Goal: Task Accomplishment & Management: Manage account settings

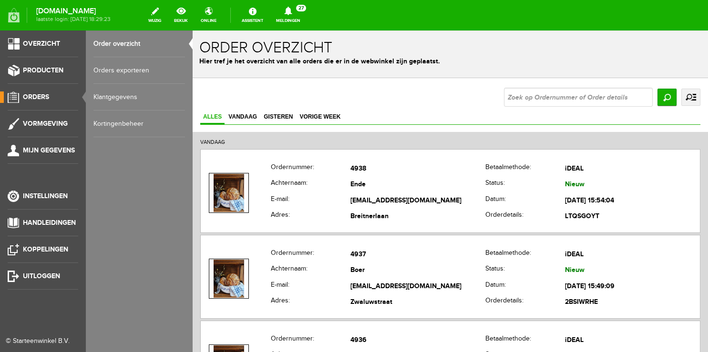
click at [33, 100] on span "Orders" at bounding box center [36, 97] width 26 height 8
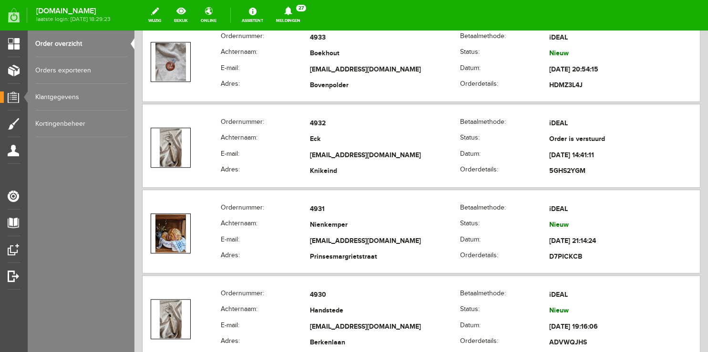
scroll to position [503, 0]
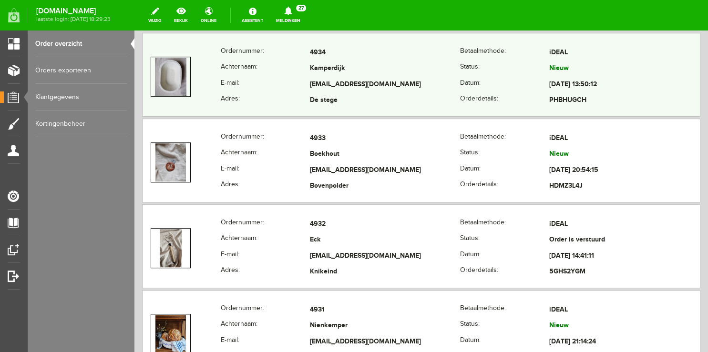
copy tr "[EMAIL_ADDRESS][DOMAIN_NAME]"
drag, startPoint x: 297, startPoint y: 83, endPoint x: 388, endPoint y: 83, distance: 91.0
click at [388, 83] on tr "E-mail: [EMAIL_ADDRESS][DOMAIN_NAME] Datum: [DATE] 13:50:12" at bounding box center [420, 85] width 557 height 16
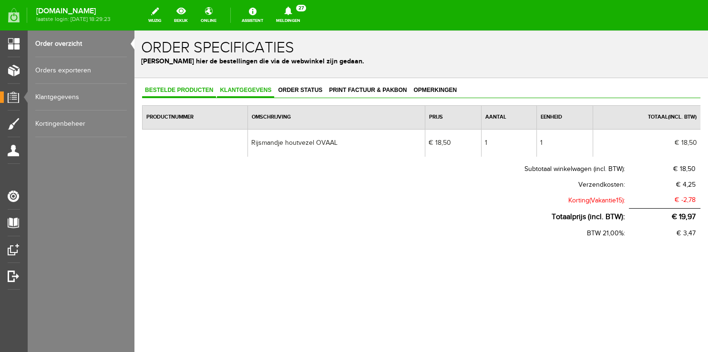
click at [244, 90] on span "Klantgegevens" at bounding box center [245, 90] width 57 height 7
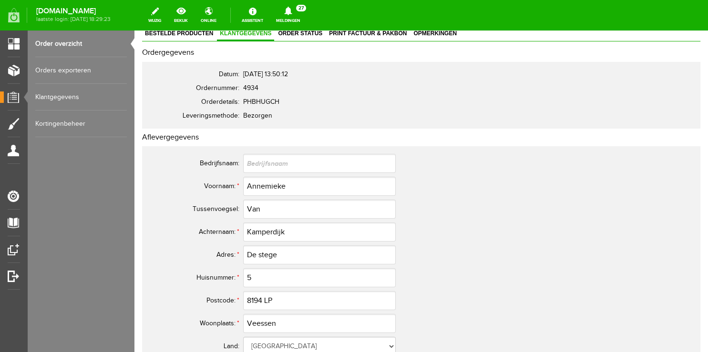
scroll to position [101, 0]
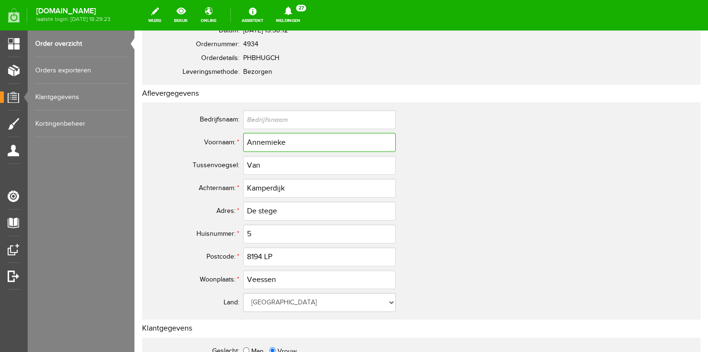
drag, startPoint x: 285, startPoint y: 139, endPoint x: 331, endPoint y: 139, distance: 45.7
click at [331, 139] on input "Annemieke" at bounding box center [319, 142] width 152 height 19
paste input "[EMAIL_ADDRESS][DOMAIN_NAME]"
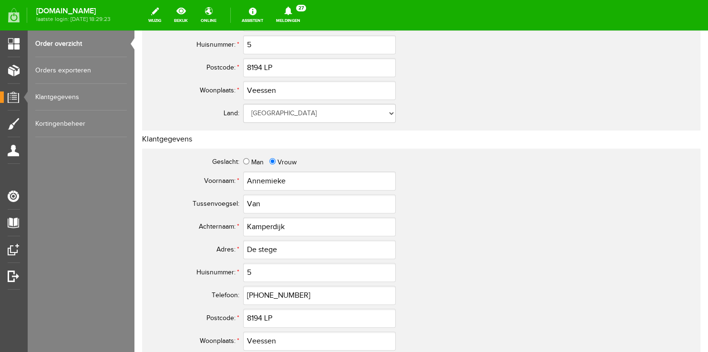
scroll to position [302, 0]
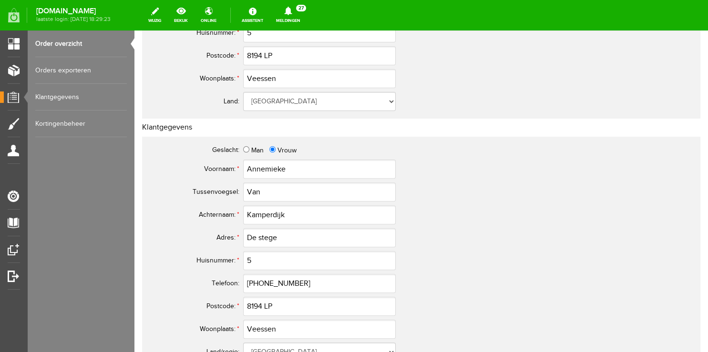
type input "[EMAIL_ADDRESS][DOMAIN_NAME]"
drag, startPoint x: 303, startPoint y: 172, endPoint x: 165, endPoint y: 162, distance: 139.0
click at [243, 162] on input "Annemieke" at bounding box center [319, 169] width 152 height 19
drag, startPoint x: 279, startPoint y: 306, endPoint x: 188, endPoint y: 291, distance: 92.7
click at [243, 297] on input "8194 LP" at bounding box center [319, 306] width 152 height 19
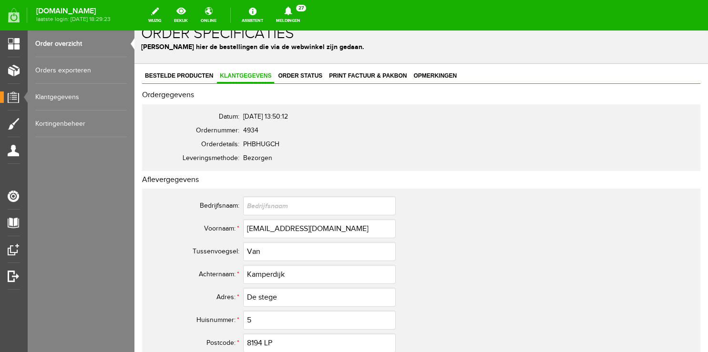
scroll to position [0, 0]
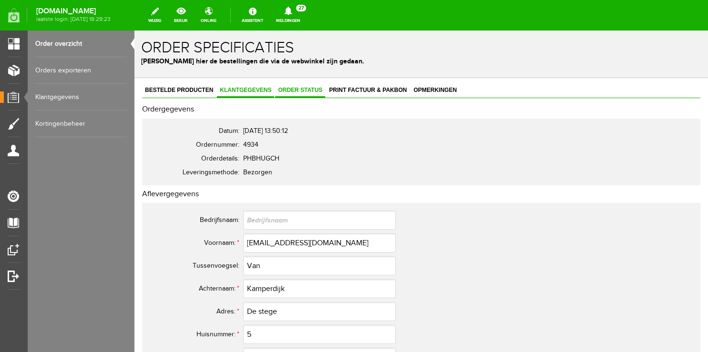
click at [307, 90] on span "Order status" at bounding box center [300, 90] width 50 height 7
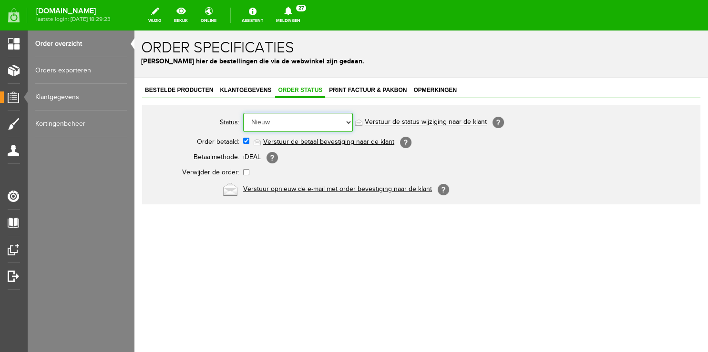
select select "5"
click option "Order is verstuurd" at bounding box center [134, 30] width 0 height 0
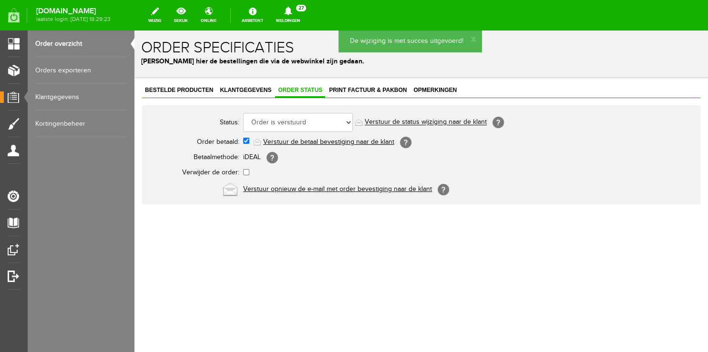
click at [380, 122] on link "Verstuur de status wijziging naar de klant" at bounding box center [425, 123] width 122 height 8
click at [300, 13] on icon at bounding box center [288, 11] width 24 height 9
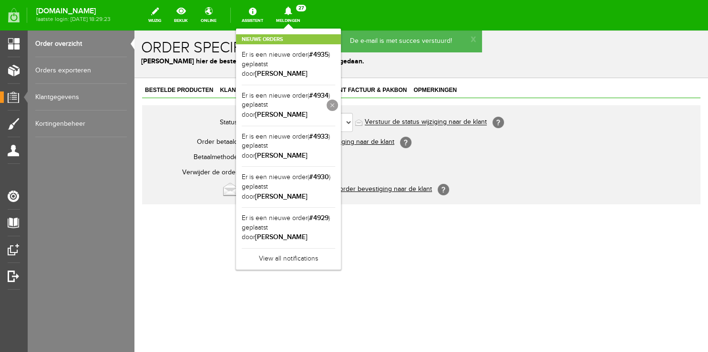
click at [338, 100] on link at bounding box center [331, 105] width 11 height 11
click at [96, 42] on link "Order overzicht" at bounding box center [80, 43] width 91 height 27
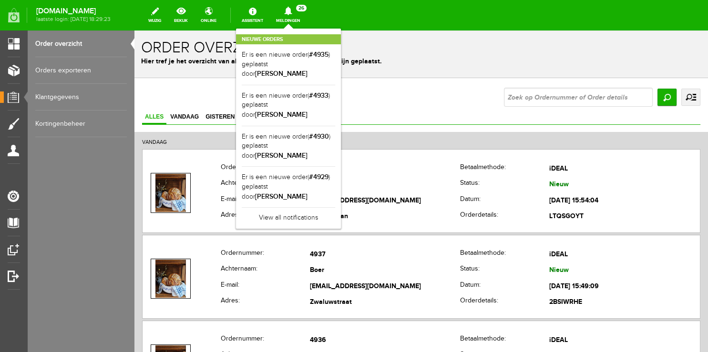
click at [295, 29] on div "Nieuwe orders Er is een nieuwe order( #4935 ) geplaatst door [PERSON_NAME] Er i…" at bounding box center [288, 129] width 105 height 200
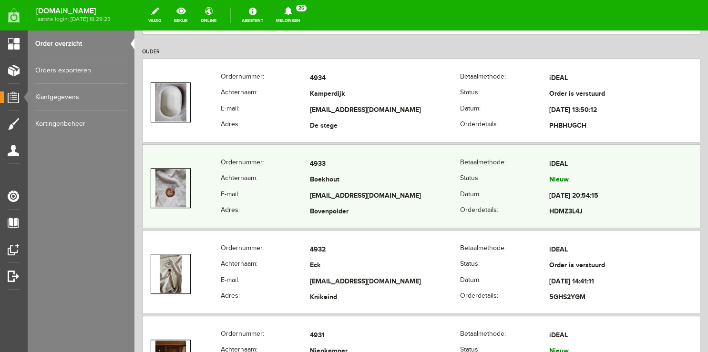
scroll to position [503, 0]
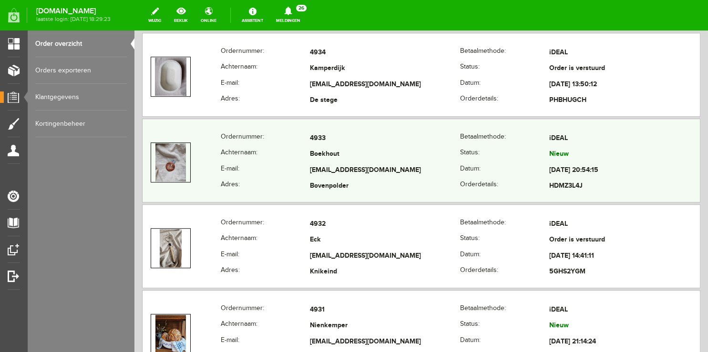
copy tr "[EMAIL_ADDRESS][DOMAIN_NAME]"
drag, startPoint x: 303, startPoint y: 166, endPoint x: 414, endPoint y: 166, distance: 111.0
click at [414, 166] on tr "E-mail: [EMAIL_ADDRESS][DOMAIN_NAME] Datum: [DATE] 20:54:15" at bounding box center [420, 170] width 557 height 16
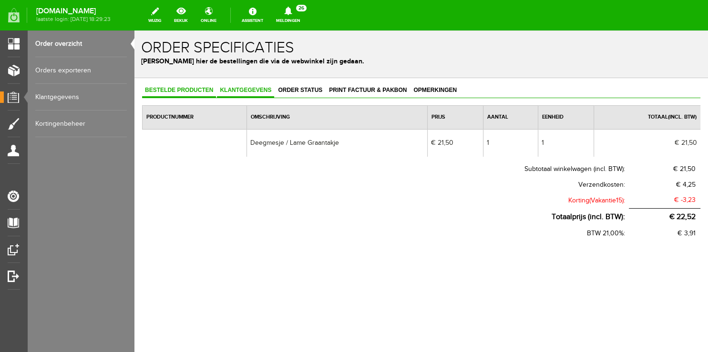
click at [239, 85] on link "Klantgegevens" at bounding box center [245, 91] width 57 height 14
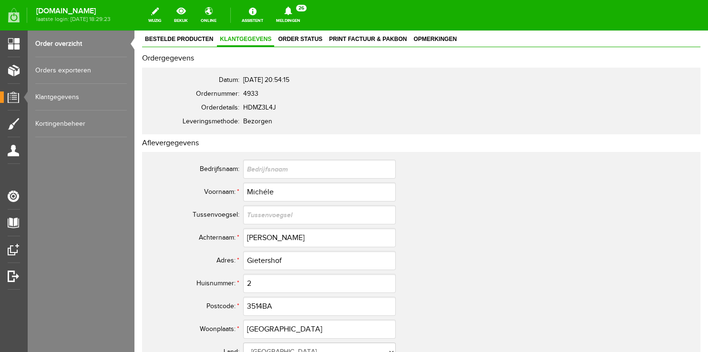
scroll to position [101, 0]
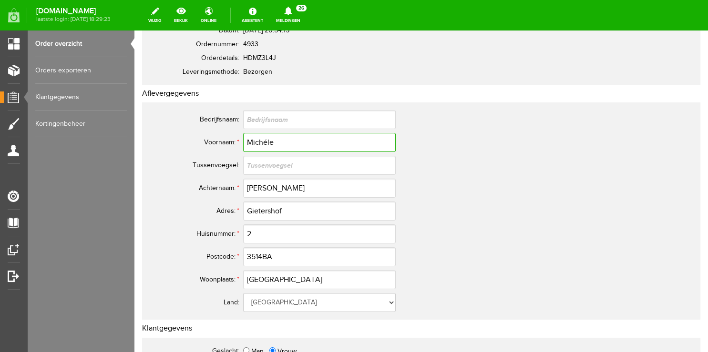
drag, startPoint x: 287, startPoint y: 140, endPoint x: 188, endPoint y: 142, distance: 99.1
click at [243, 142] on input "Michéle" at bounding box center [319, 142] width 152 height 19
drag, startPoint x: 283, startPoint y: 188, endPoint x: 151, endPoint y: 184, distance: 133.0
click at [243, 186] on input "[PERSON_NAME]" at bounding box center [319, 188] width 152 height 19
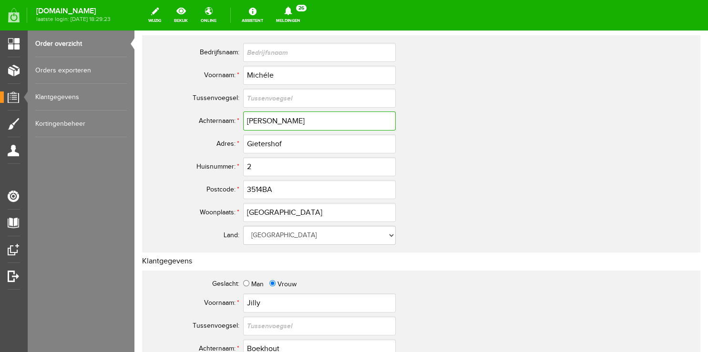
scroll to position [252, 0]
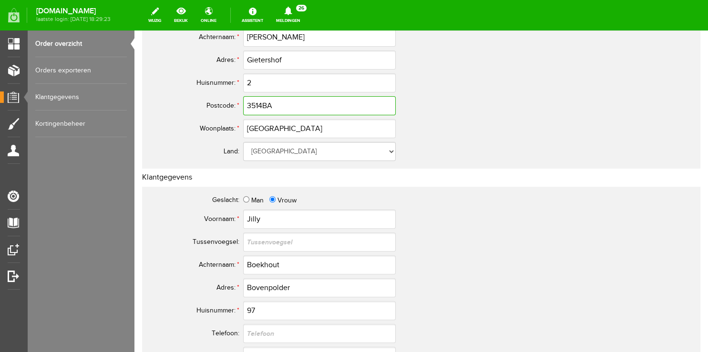
drag, startPoint x: 282, startPoint y: 109, endPoint x: 137, endPoint y: 103, distance: 145.4
click at [243, 104] on input "3514BA" at bounding box center [319, 105] width 152 height 19
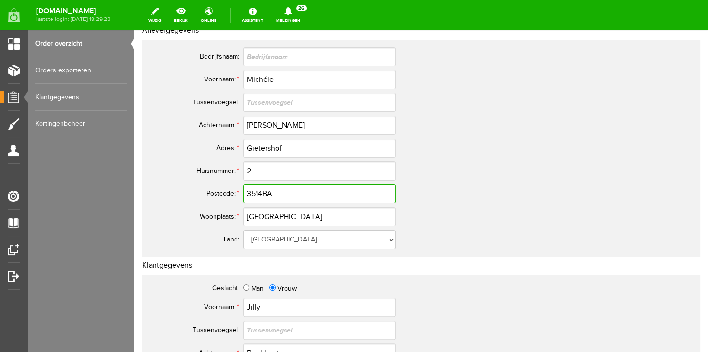
scroll to position [101, 0]
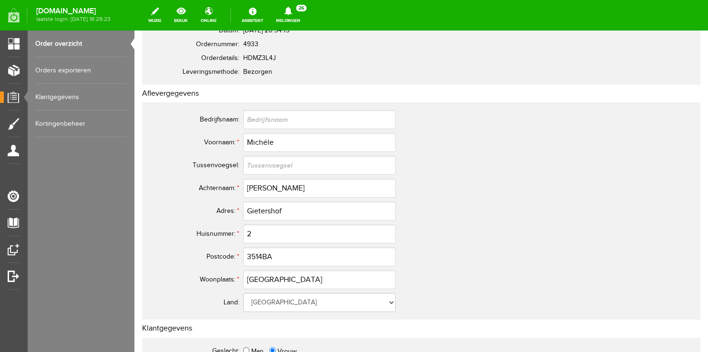
click at [75, 42] on link "Order overzicht" at bounding box center [80, 43] width 91 height 27
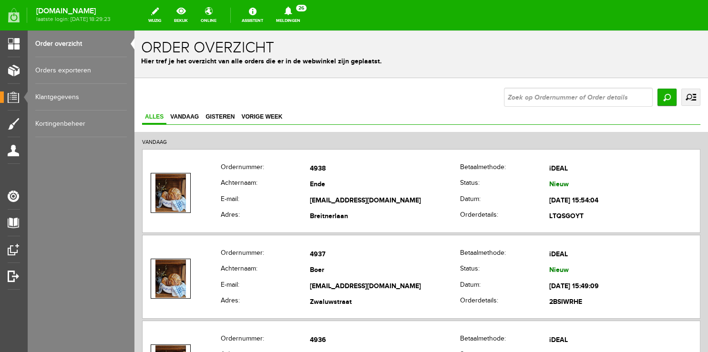
click at [285, 12] on icon at bounding box center [288, 11] width 24 height 9
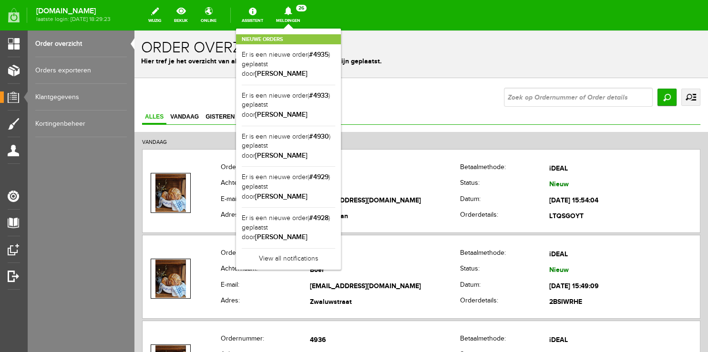
click at [296, 30] on div "Nieuwe orders Er is een nieuwe order( #4935 ) geplaatst door [PERSON_NAME] Er i…" at bounding box center [288, 149] width 105 height 241
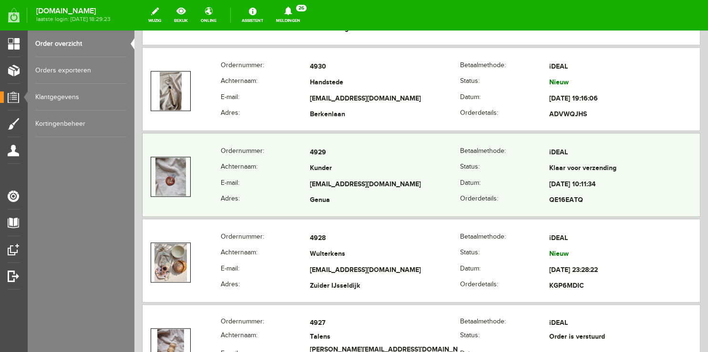
scroll to position [855, 0]
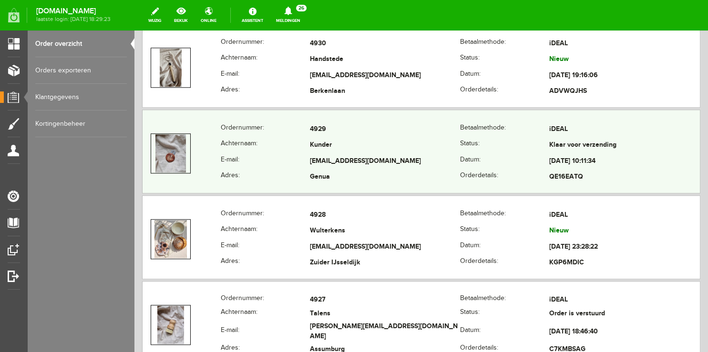
copy tr
drag, startPoint x: 305, startPoint y: 159, endPoint x: 407, endPoint y: 159, distance: 102.4
click at [407, 159] on tr "E-mail: [EMAIL_ADDRESS][DOMAIN_NAME] Datum: [DATE] 10:11:34" at bounding box center [420, 161] width 557 height 16
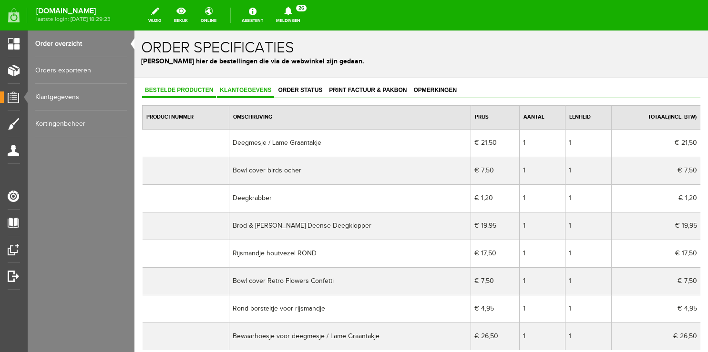
click at [235, 87] on link "Klantgegevens" at bounding box center [245, 91] width 57 height 14
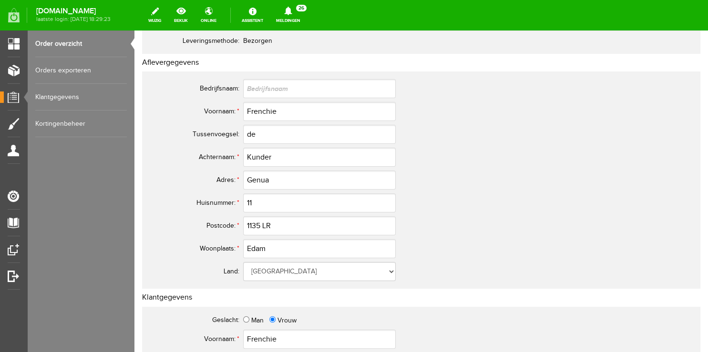
scroll to position [151, 0]
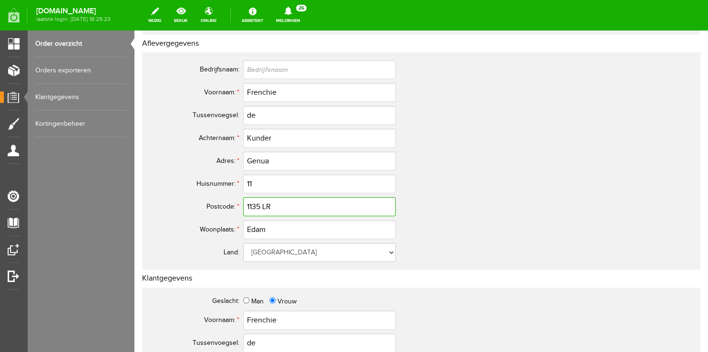
drag, startPoint x: 287, startPoint y: 203, endPoint x: 216, endPoint y: 204, distance: 70.5
click at [216, 204] on tr "Postcode: * 1135 LR" at bounding box center [376, 206] width 457 height 23
click at [267, 211] on input "1135 LR" at bounding box center [319, 206] width 152 height 19
drag, startPoint x: 295, startPoint y: 202, endPoint x: 215, endPoint y: 203, distance: 79.6
click at [243, 203] on input "1135 LR" at bounding box center [319, 206] width 152 height 19
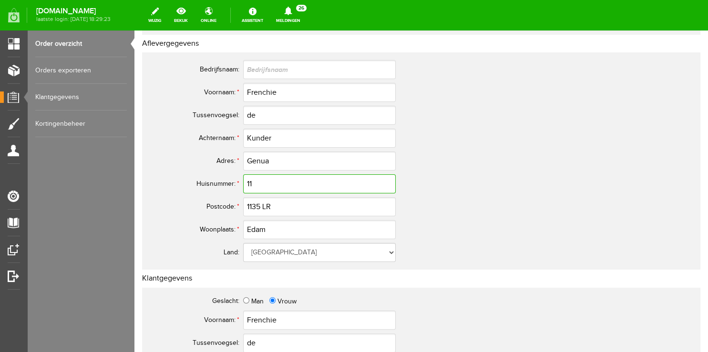
drag, startPoint x: 275, startPoint y: 182, endPoint x: 176, endPoint y: 182, distance: 99.1
click at [243, 182] on input "11" at bounding box center [319, 183] width 152 height 19
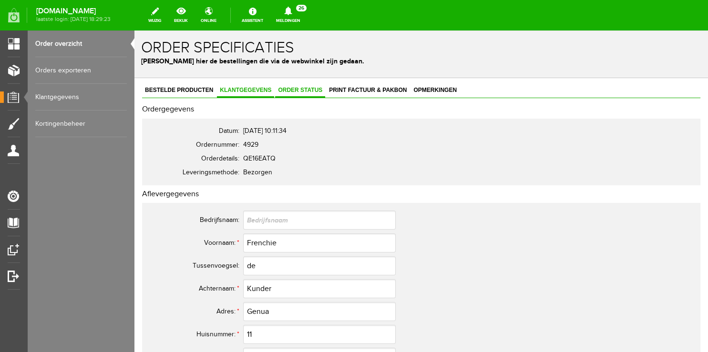
click at [314, 92] on span "Order status" at bounding box center [300, 90] width 50 height 7
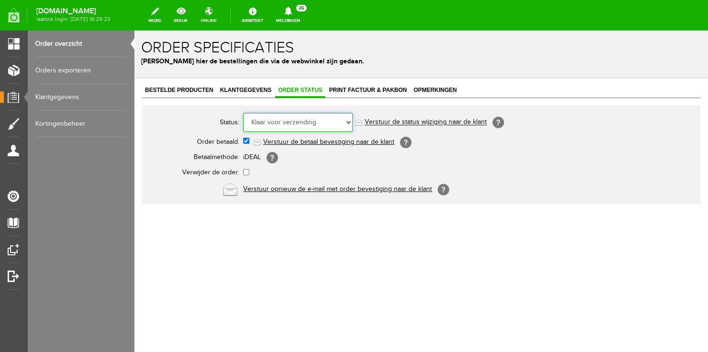
click at [243, 113] on select "Order niet afgerond Nieuw Order in behandeling Wacht op leverancier Wacht op be…" at bounding box center [298, 122] width 110 height 19
select select "5"
click option "Order is verstuurd" at bounding box center [134, 30] width 0 height 0
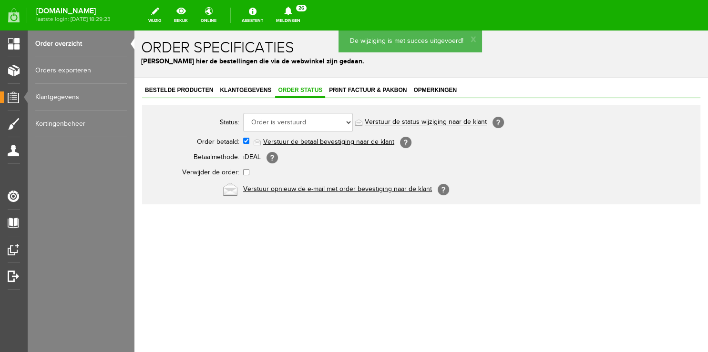
click at [422, 121] on link "Verstuur de status wijziging naar de klant" at bounding box center [425, 123] width 122 height 8
click at [290, 24] on link "Meldingen 26 Nieuwe orders Er is een nieuwe order( #4935 ) geplaatst door [PERS…" at bounding box center [288, 15] width 36 height 21
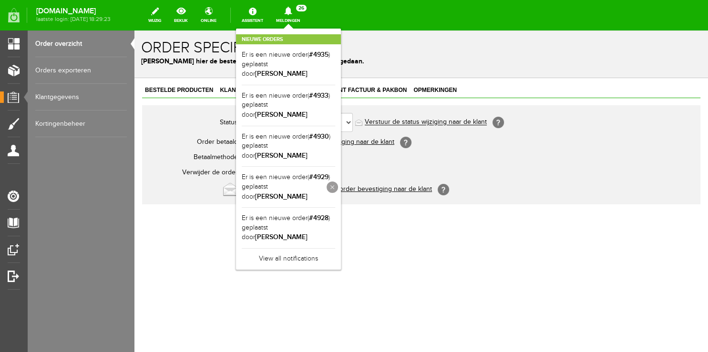
click at [337, 182] on link at bounding box center [331, 187] width 11 height 11
click at [427, 51] on h1 "Order specificaties" at bounding box center [421, 48] width 560 height 17
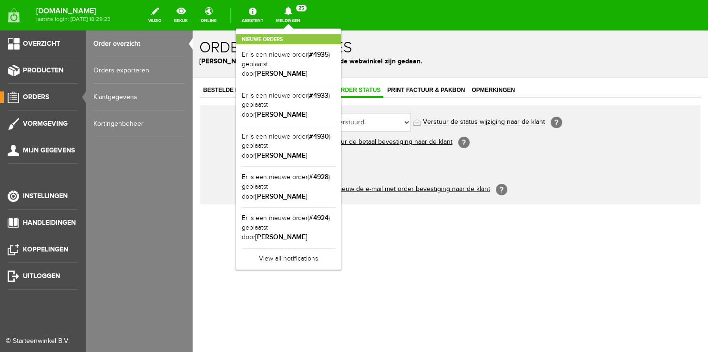
click at [125, 45] on link "Order overzicht" at bounding box center [138, 43] width 91 height 27
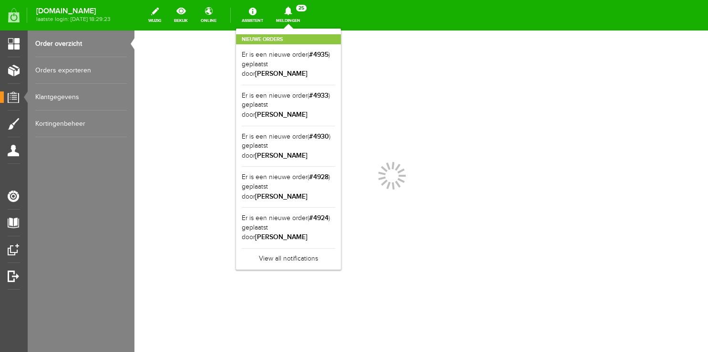
click at [294, 29] on div "[DOMAIN_NAME] laatste login: [DATE] 18:29:23 wijzig bekijk online Assistent Mel…" at bounding box center [354, 15] width 708 height 30
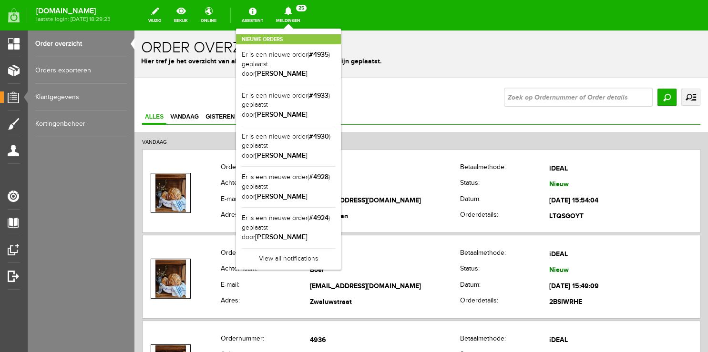
click at [294, 30] on div "Nieuwe orders Er is een nieuwe order( #4935 ) geplaatst door [PERSON_NAME] Er i…" at bounding box center [288, 149] width 105 height 241
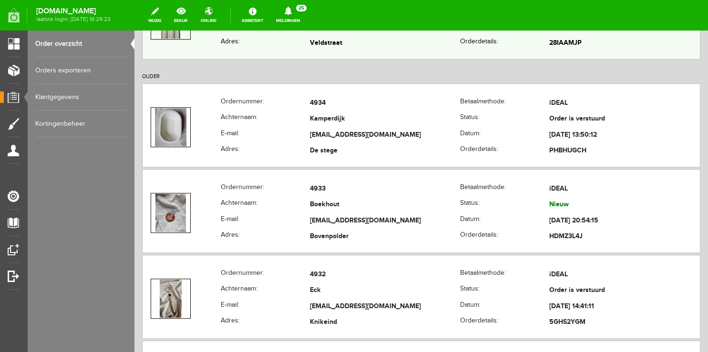
scroll to position [352, 0]
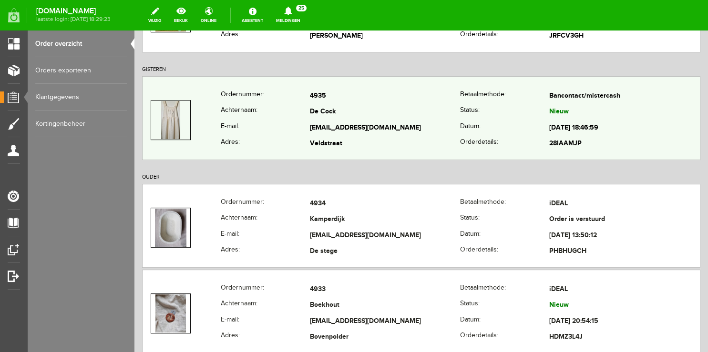
drag, startPoint x: 305, startPoint y: 125, endPoint x: 401, endPoint y: 127, distance: 96.3
click at [401, 127] on tr "E-mail: [EMAIL_ADDRESS][DOMAIN_NAME] Datum: [DATE] 18:46:59" at bounding box center [420, 128] width 557 height 16
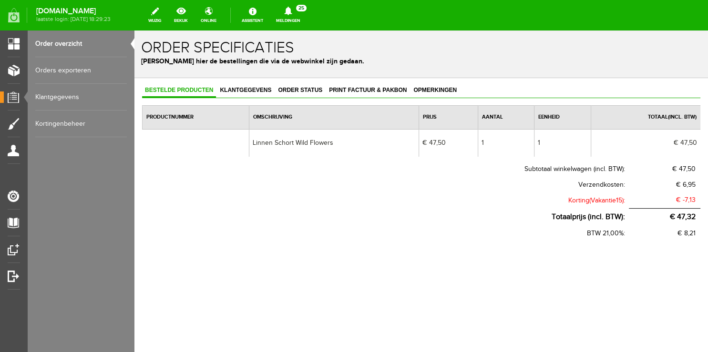
click at [61, 46] on link "Order overzicht" at bounding box center [80, 43] width 91 height 27
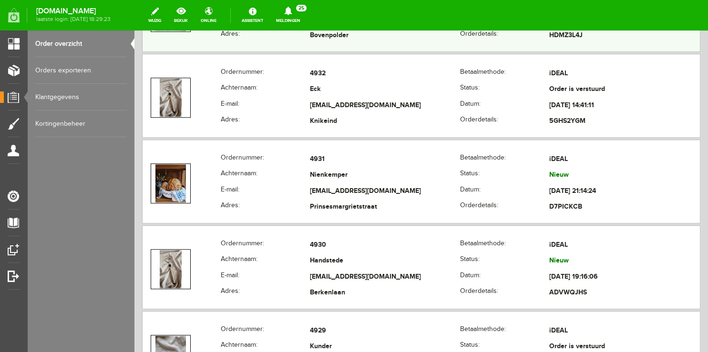
scroll to position [704, 0]
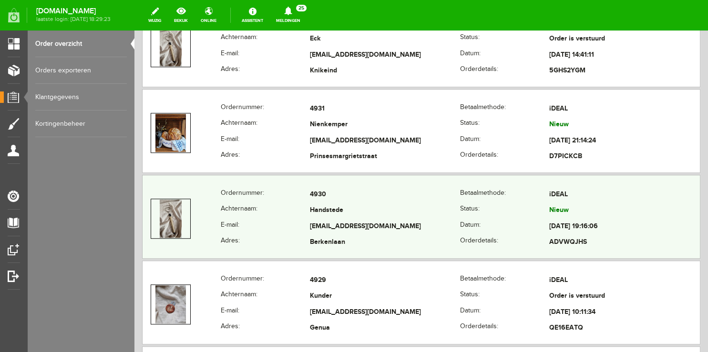
click at [270, 227] on th "E-mail:" at bounding box center [265, 227] width 89 height 16
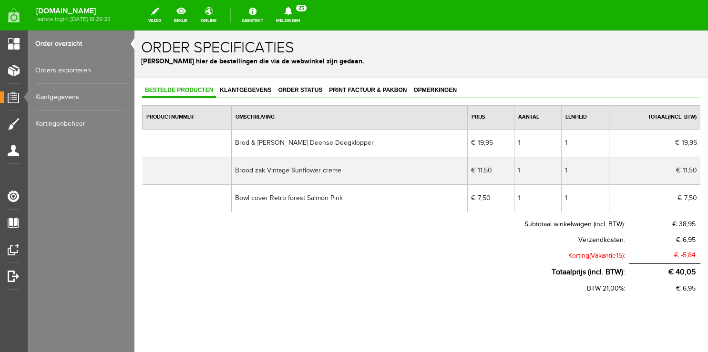
click at [60, 40] on link "Order overzicht" at bounding box center [80, 43] width 91 height 27
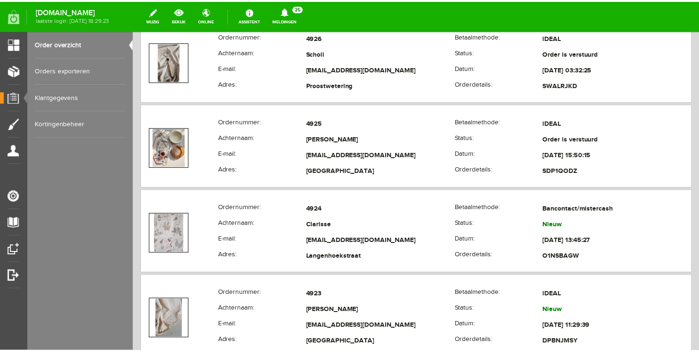
scroll to position [1207, 0]
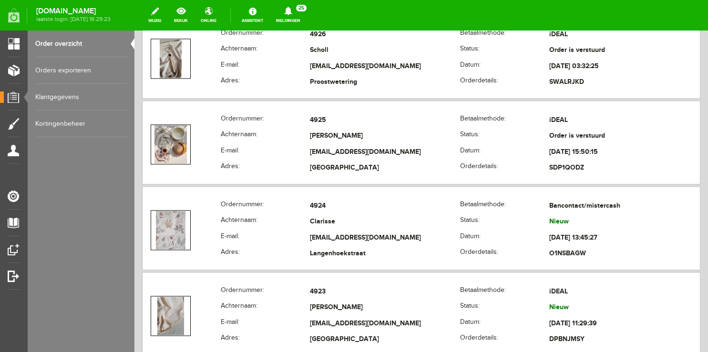
click at [300, 15] on icon at bounding box center [288, 11] width 24 height 9
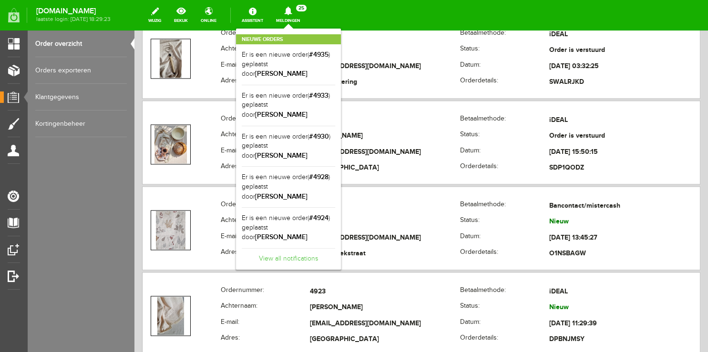
click at [280, 248] on link "View all notifications" at bounding box center [288, 256] width 93 height 16
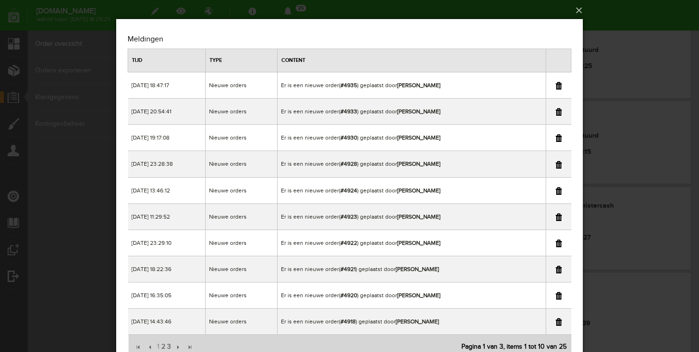
scroll to position [40, 0]
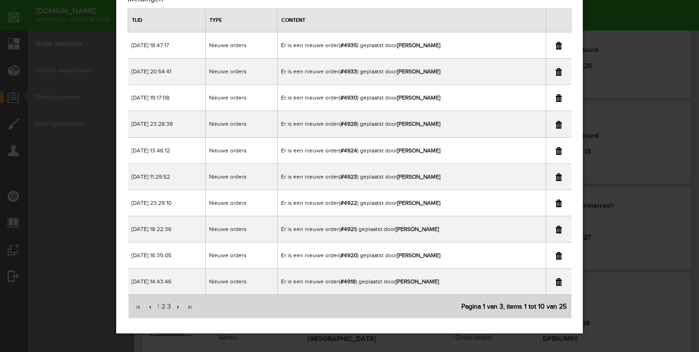
click at [639, 18] on div "×" at bounding box center [349, 136] width 699 height 352
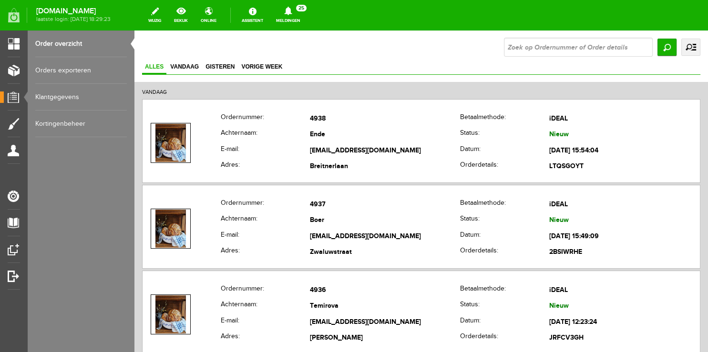
scroll to position [0, 0]
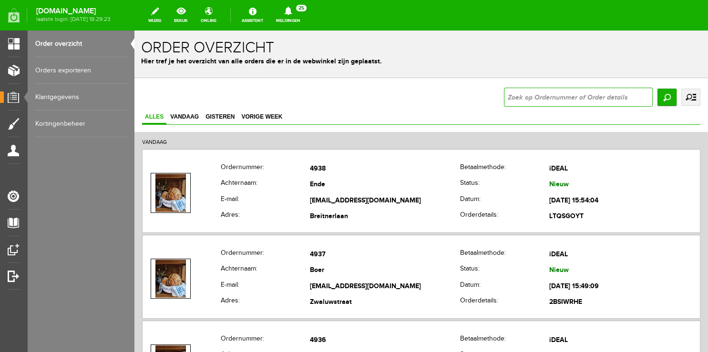
click at [549, 98] on input "text" at bounding box center [578, 97] width 149 height 19
type input "4918"
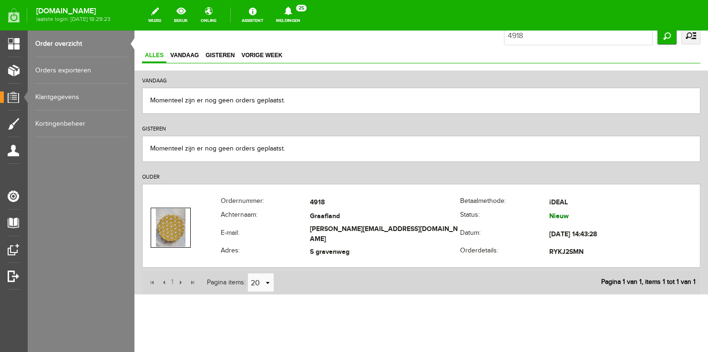
scroll to position [74, 0]
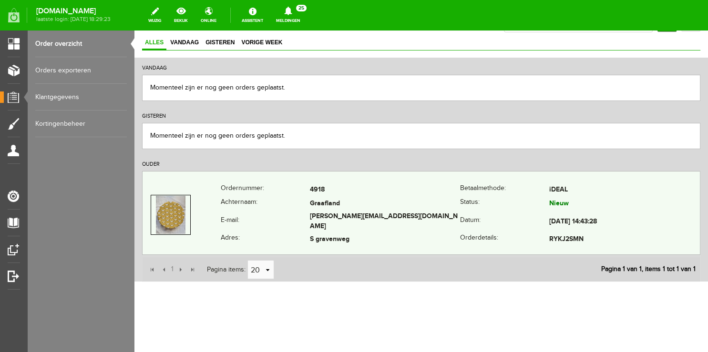
click at [265, 223] on th "E-mail:" at bounding box center [265, 222] width 89 height 22
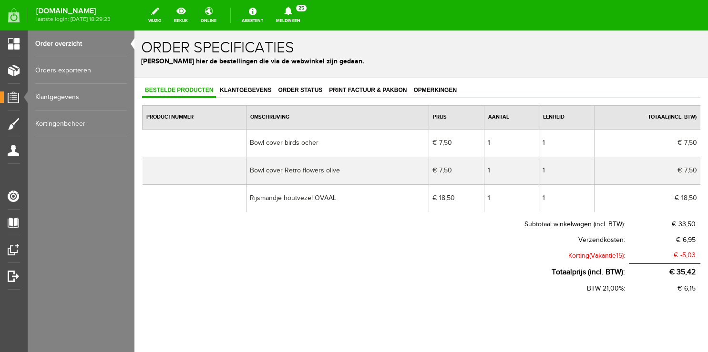
click at [71, 43] on link "Order overzicht" at bounding box center [80, 43] width 91 height 27
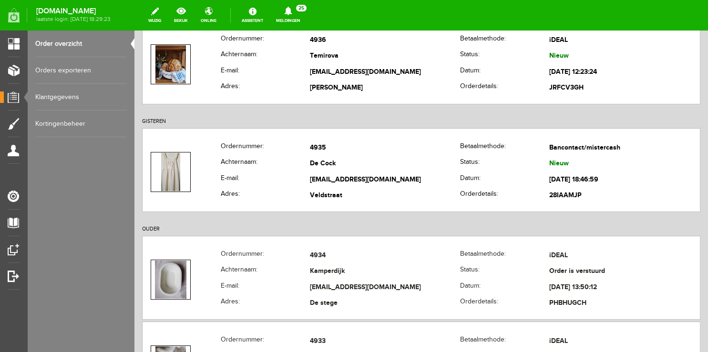
scroll to position [302, 0]
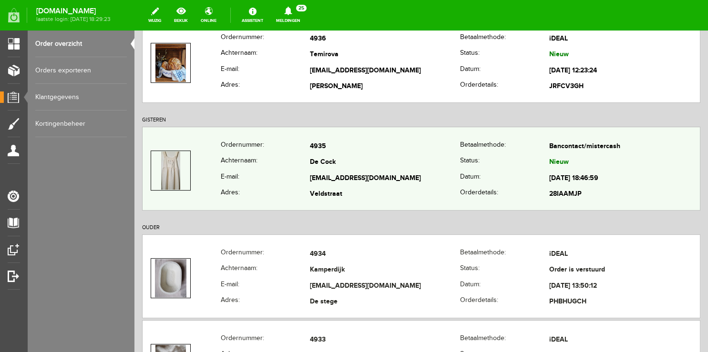
copy tr
drag, startPoint x: 302, startPoint y: 178, endPoint x: 404, endPoint y: 178, distance: 101.5
click at [404, 178] on tr "E-mail: [EMAIL_ADDRESS][DOMAIN_NAME] Datum: [DATE] 18:46:59" at bounding box center [420, 179] width 557 height 16
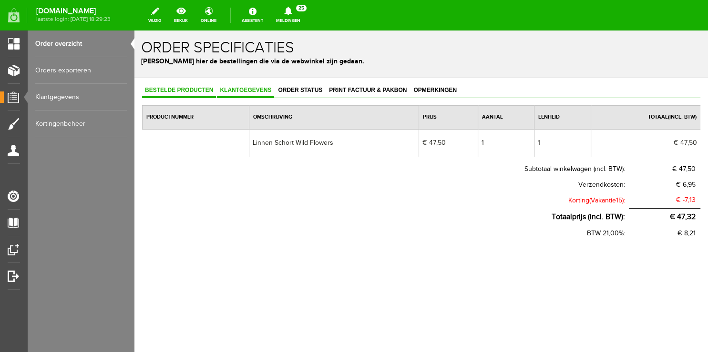
click at [236, 92] on span "Klantgegevens" at bounding box center [245, 90] width 57 height 7
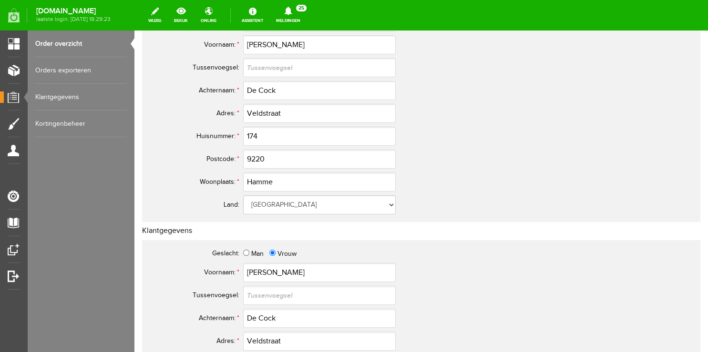
scroll to position [201, 0]
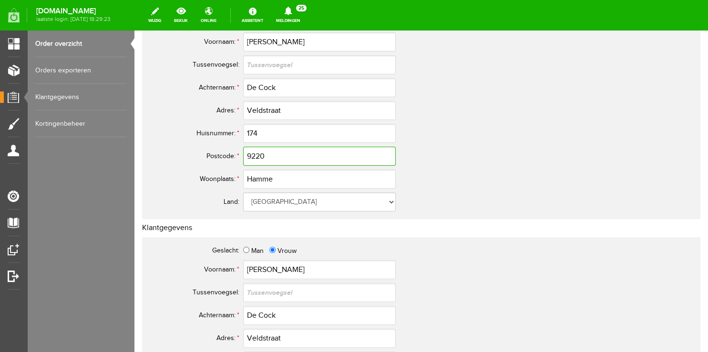
drag, startPoint x: 270, startPoint y: 156, endPoint x: 211, endPoint y: 156, distance: 59.1
click at [211, 156] on tr "Postcode: * 9220" at bounding box center [376, 156] width 457 height 23
drag, startPoint x: 296, startPoint y: 153, endPoint x: 182, endPoint y: 155, distance: 114.4
click at [243, 155] on input "9220" at bounding box center [319, 156] width 152 height 19
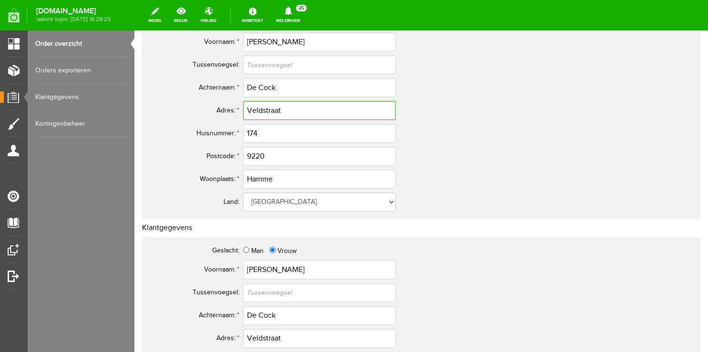
drag, startPoint x: 290, startPoint y: 111, endPoint x: 101, endPoint y: 111, distance: 188.7
click at [243, 111] on input "Veldstraat" at bounding box center [319, 110] width 152 height 19
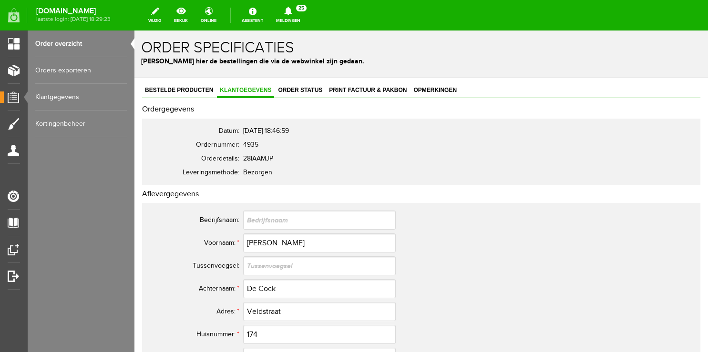
click at [63, 35] on link "Order overzicht" at bounding box center [80, 43] width 91 height 27
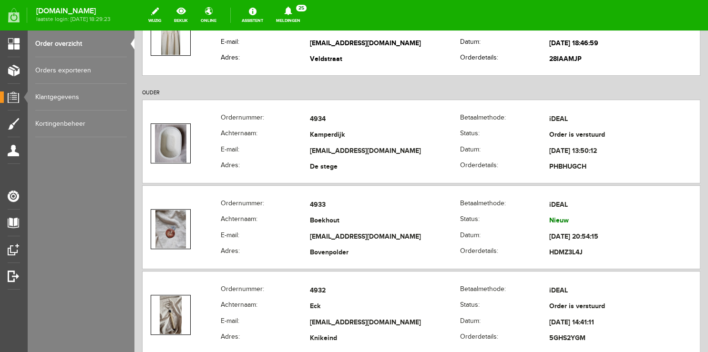
scroll to position [453, 0]
